Goal: Transaction & Acquisition: Register for event/course

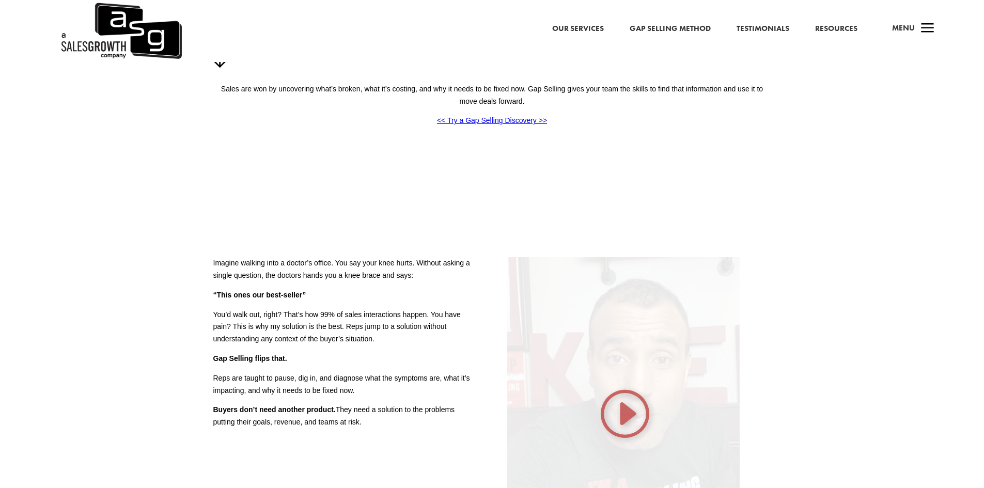
scroll to position [207, 0]
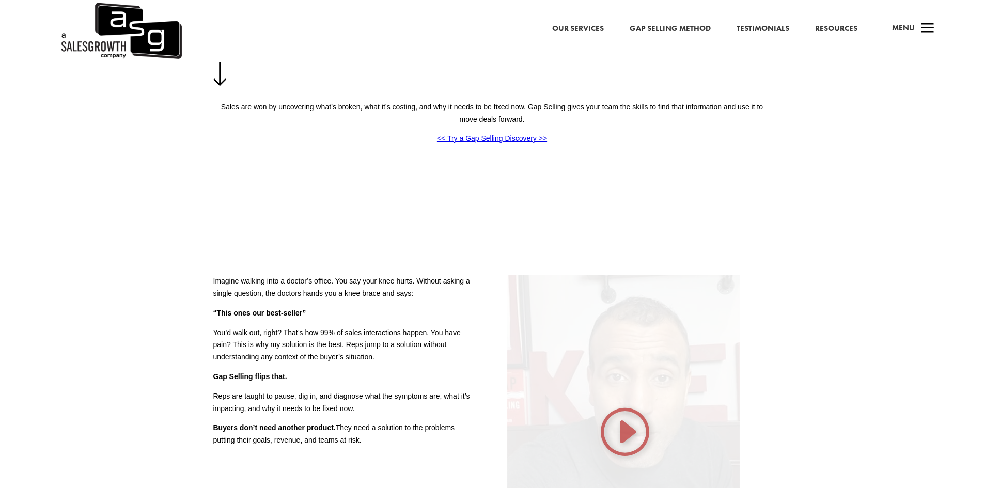
click at [907, 31] on span "Menu" at bounding box center [903, 28] width 23 height 10
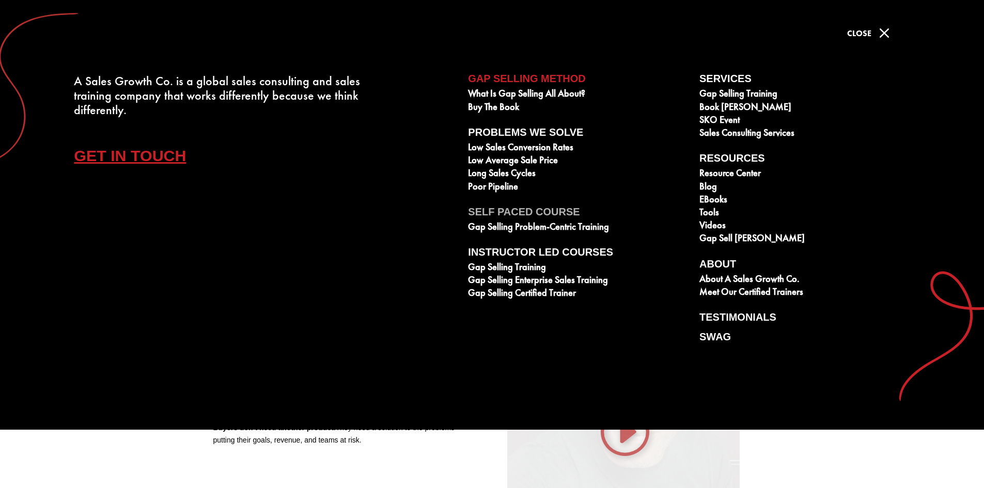
click at [501, 214] on link "Self Paced Course" at bounding box center [578, 213] width 220 height 15
click at [493, 226] on link "Gap Selling Problem-Centric Training" at bounding box center [578, 228] width 220 height 13
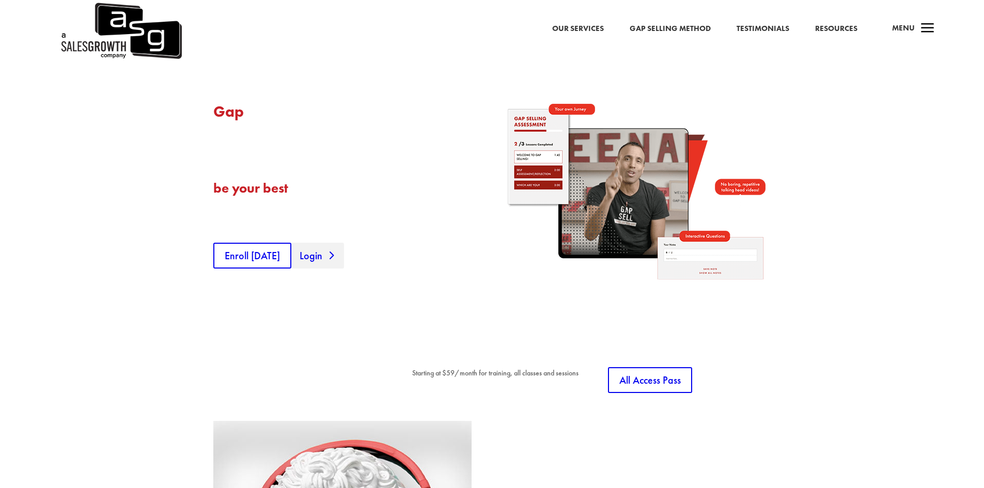
click at [322, 262] on link "Login" at bounding box center [317, 256] width 53 height 26
